Goal: Complete application form

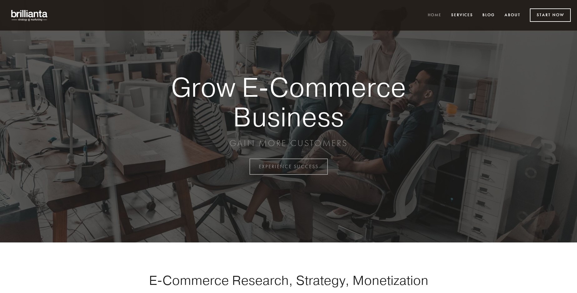
scroll to position [1637, 0]
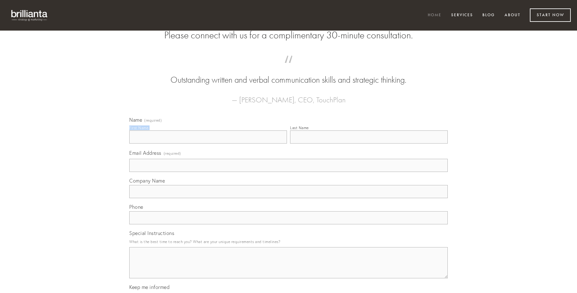
type input "[PERSON_NAME]"
click at [369, 144] on input "Last Name" at bounding box center [369, 137] width 158 height 13
type input "[PERSON_NAME]"
click at [289, 172] on input "Email Address (required)" at bounding box center [288, 165] width 319 height 13
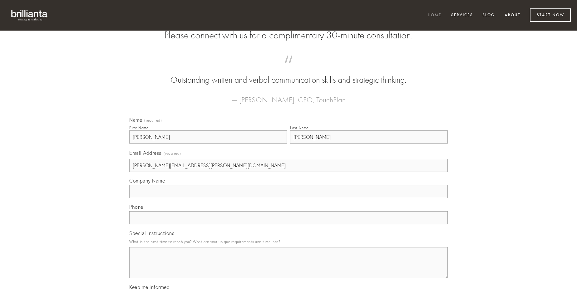
type input "[PERSON_NAME][EMAIL_ADDRESS][PERSON_NAME][DOMAIN_NAME]"
click at [289, 198] on input "Company Name" at bounding box center [288, 191] width 319 height 13
type input "cura"
click at [289, 225] on input "text" at bounding box center [288, 217] width 319 height 13
click at [289, 269] on textarea "Special Instructions" at bounding box center [288, 262] width 319 height 31
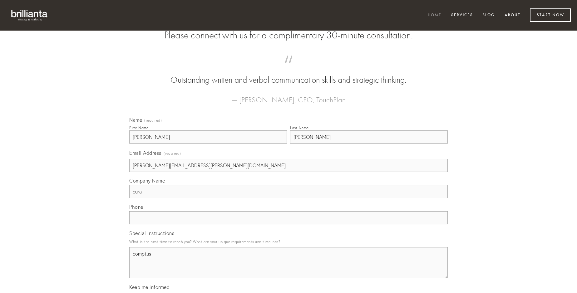
type textarea "comptus"
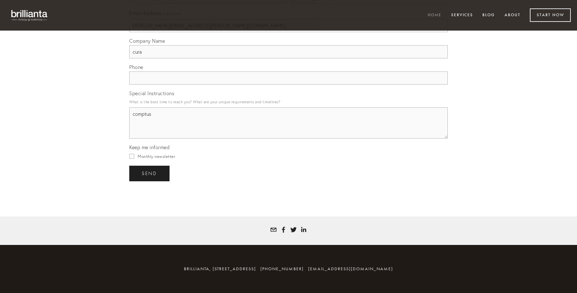
click at [150, 173] on span "send" at bounding box center [149, 174] width 15 height 6
